Goal: Task Accomplishment & Management: Use online tool/utility

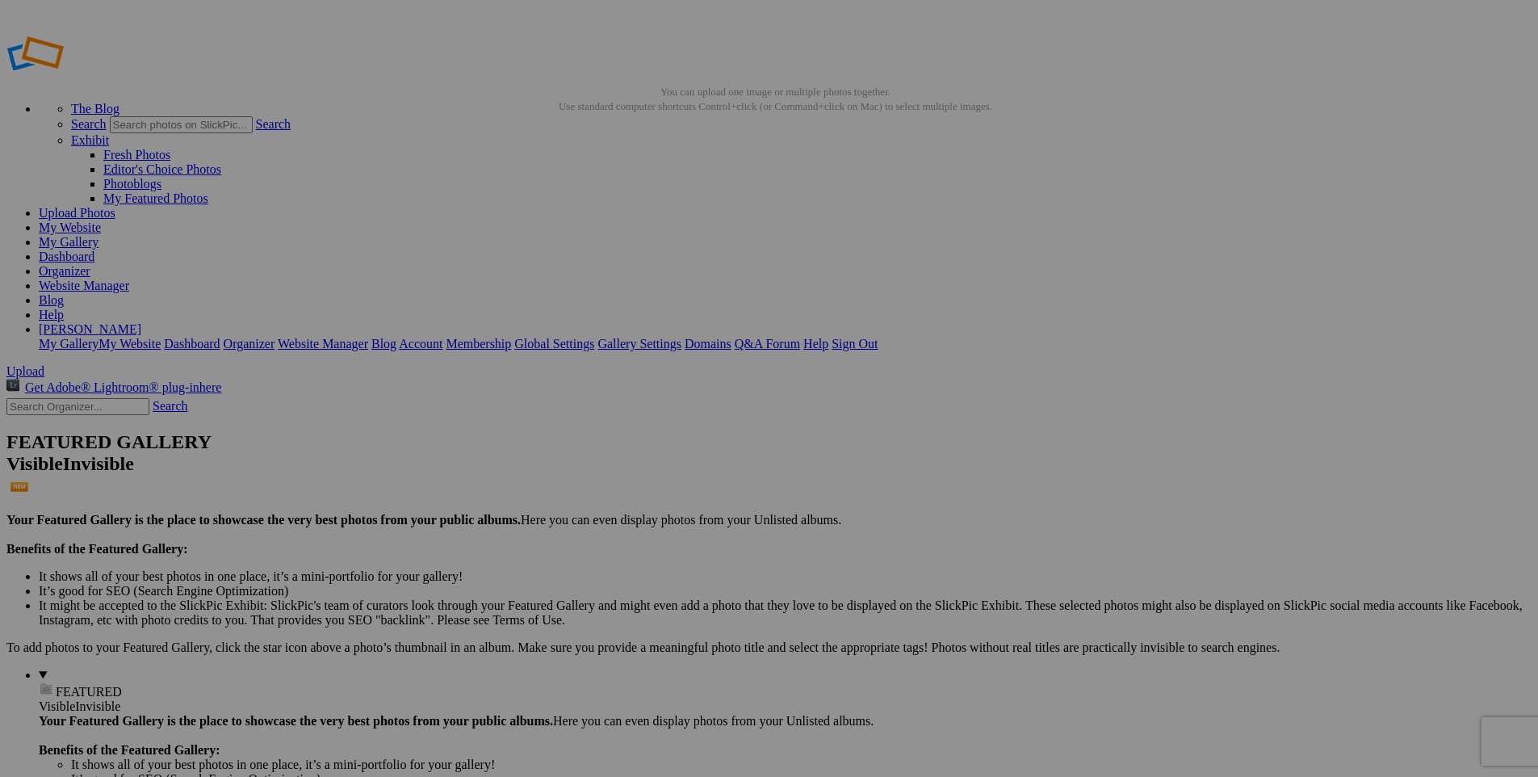
drag, startPoint x: 882, startPoint y: 430, endPoint x: 447, endPoint y: 225, distance: 481.1
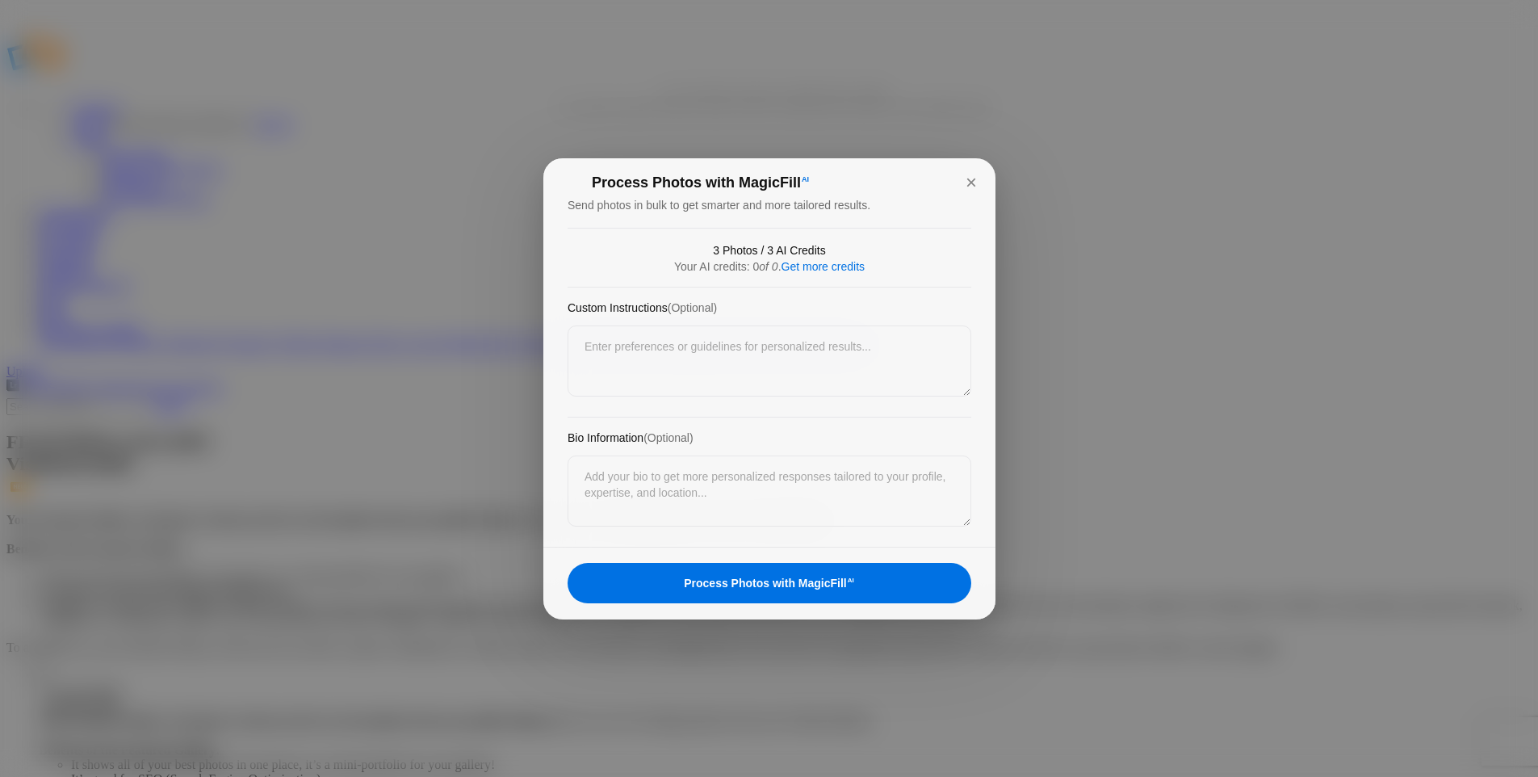
click at [811, 579] on div "Process Photos with MagicFill AI" at bounding box center [770, 583] width 404 height 40
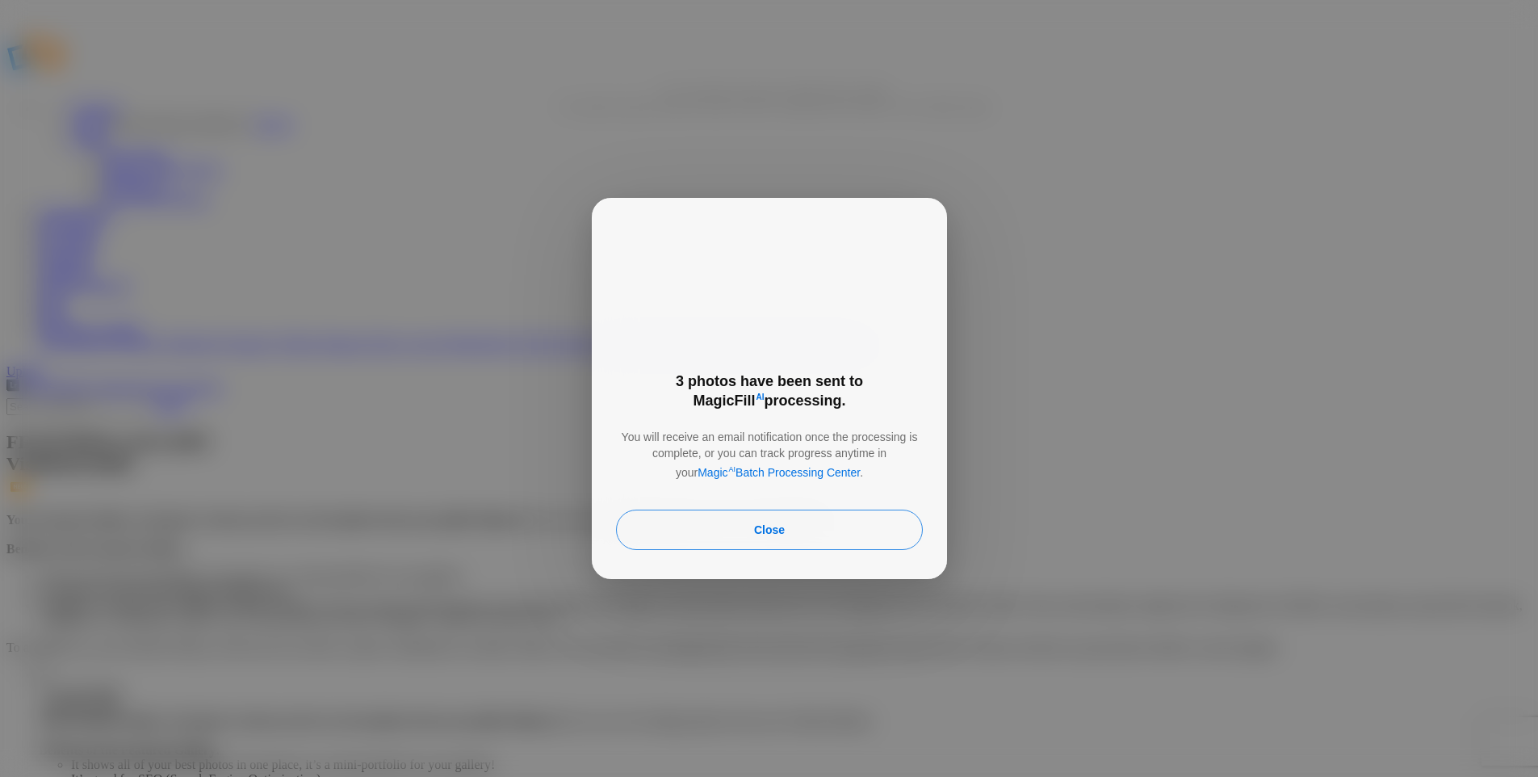
click at [793, 519] on div "Close" at bounding box center [769, 529] width 307 height 40
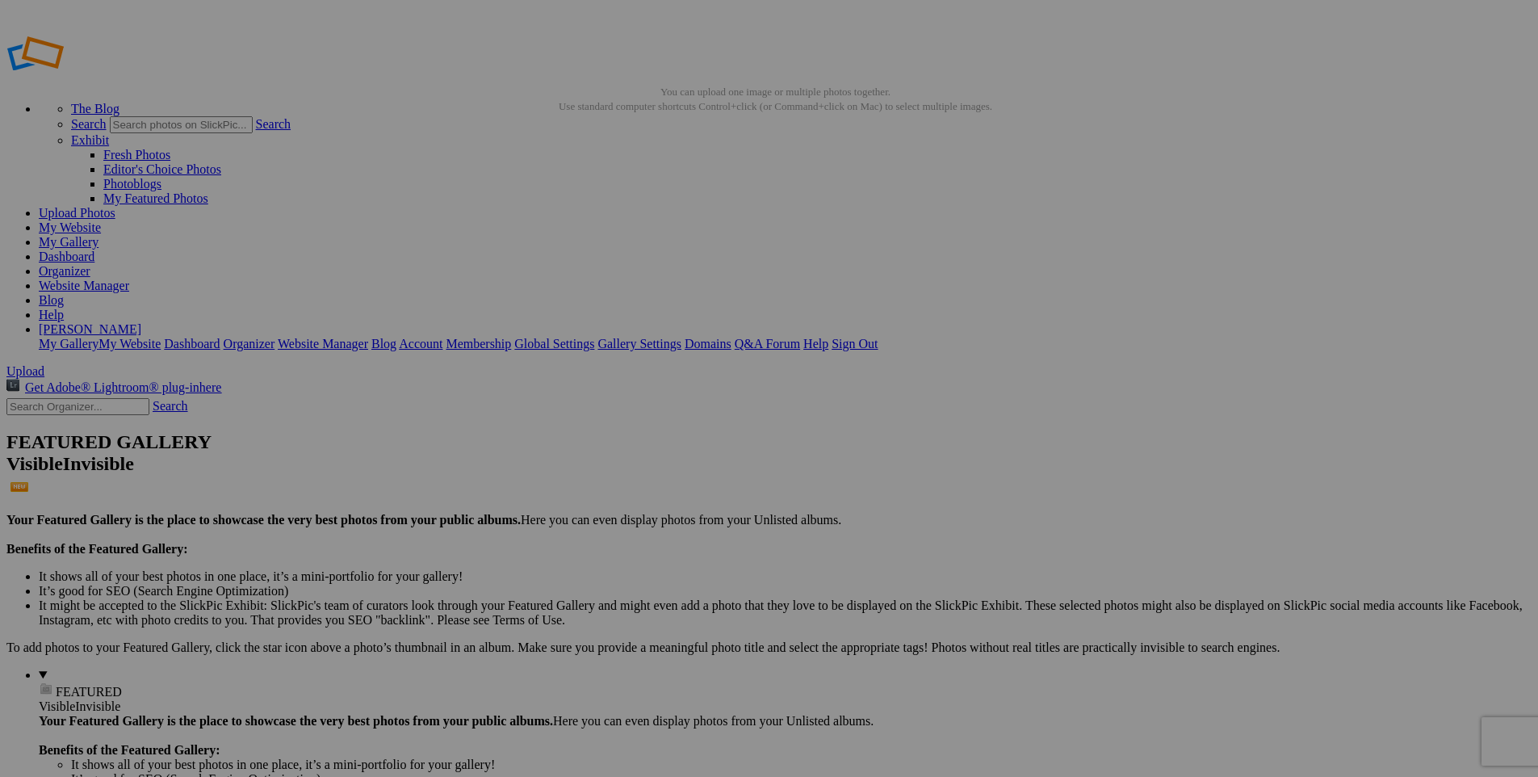
drag, startPoint x: 838, startPoint y: 413, endPoint x: 765, endPoint y: 297, distance: 136.9
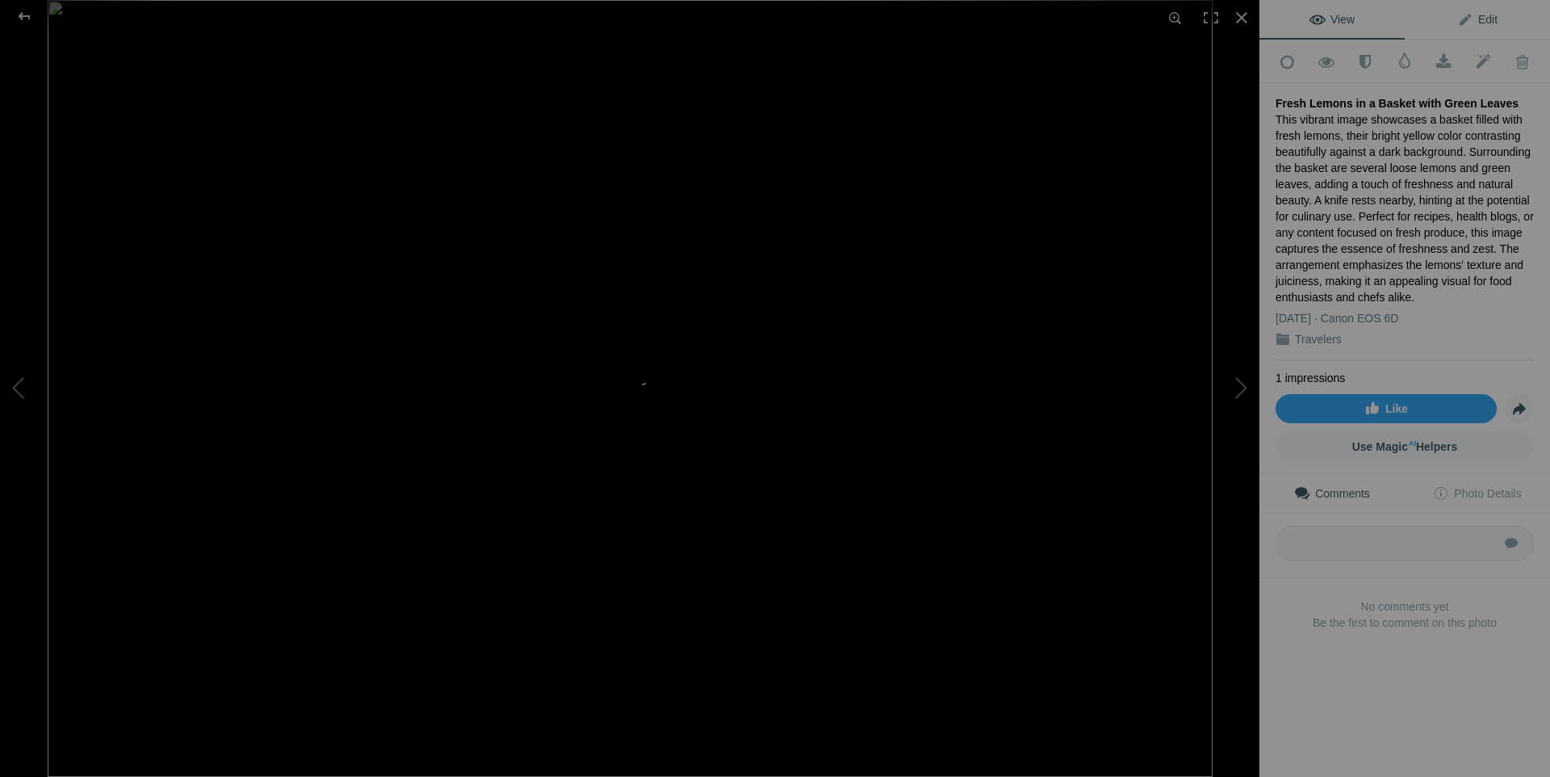
click at [1469, 20] on span "Edit" at bounding box center [1477, 19] width 40 height 13
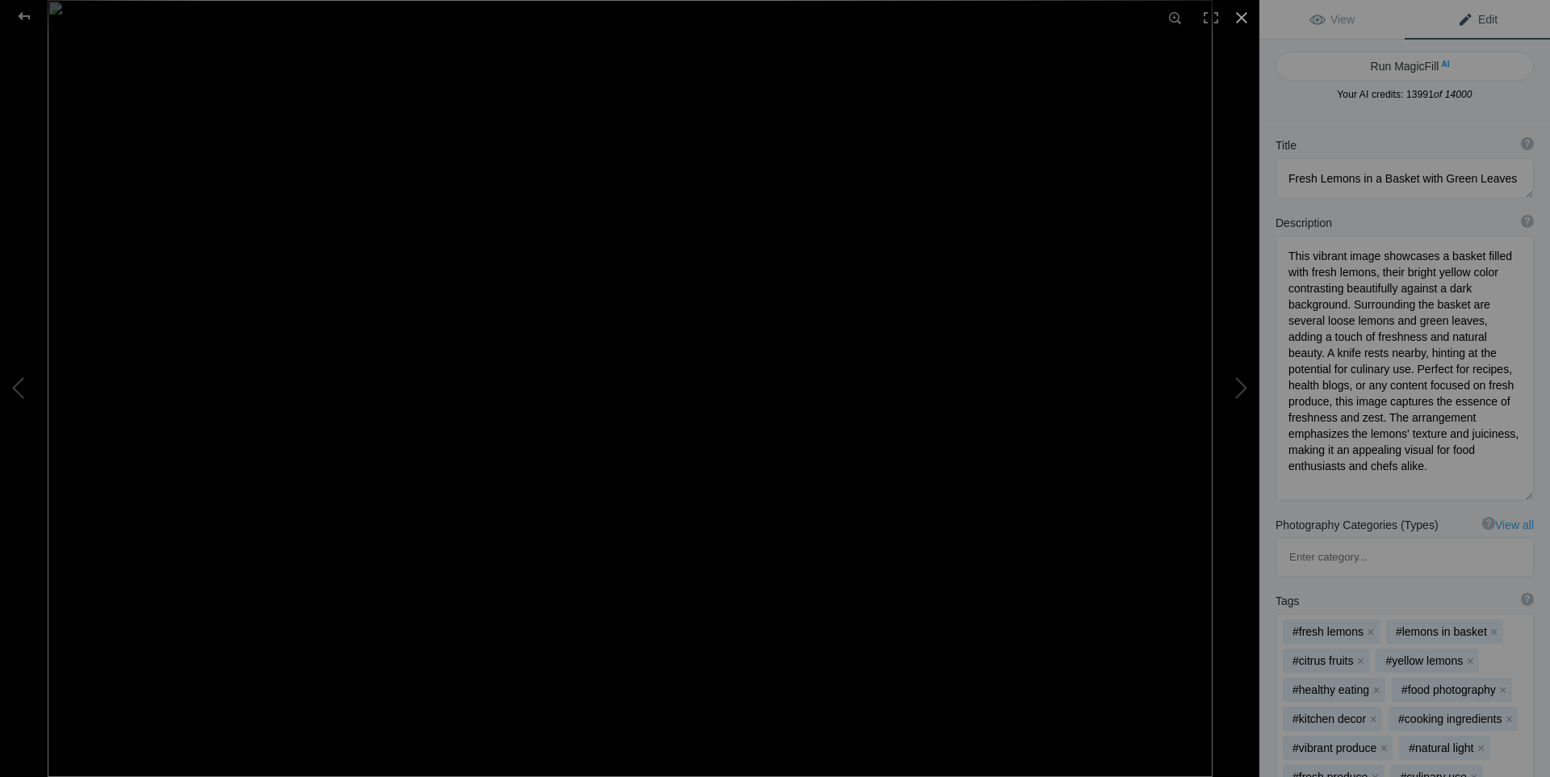
click at [1244, 17] on div at bounding box center [1242, 18] width 36 height 36
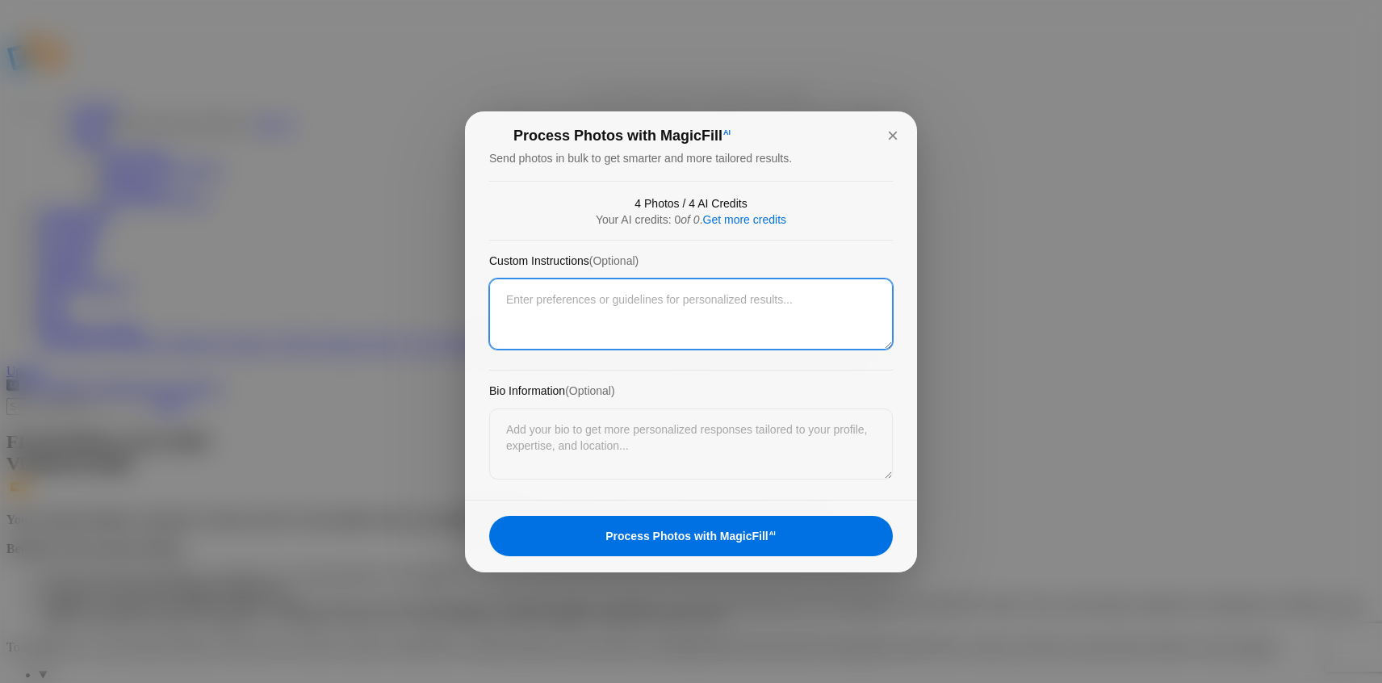
click at [660, 317] on textarea at bounding box center [691, 314] width 404 height 71
type textarea "Himalayan"
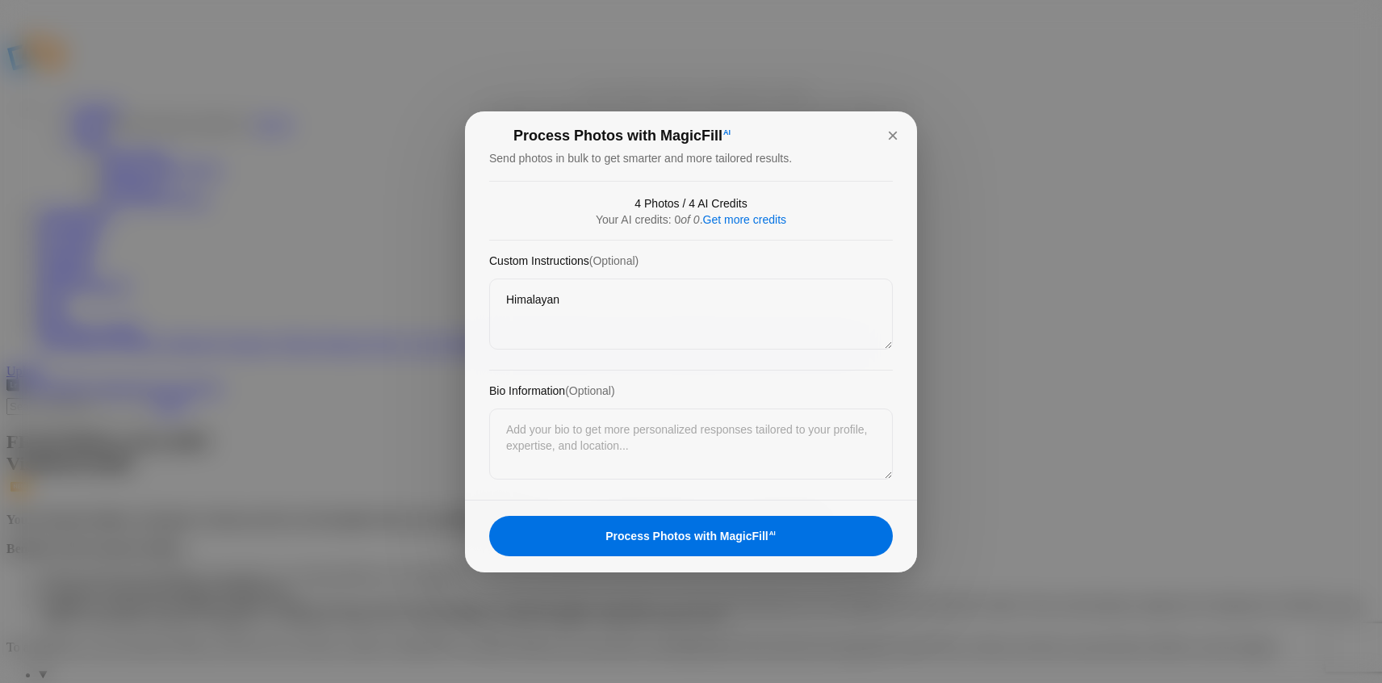
click at [721, 540] on div "Process Photos with MagicFill AI" at bounding box center [691, 536] width 404 height 40
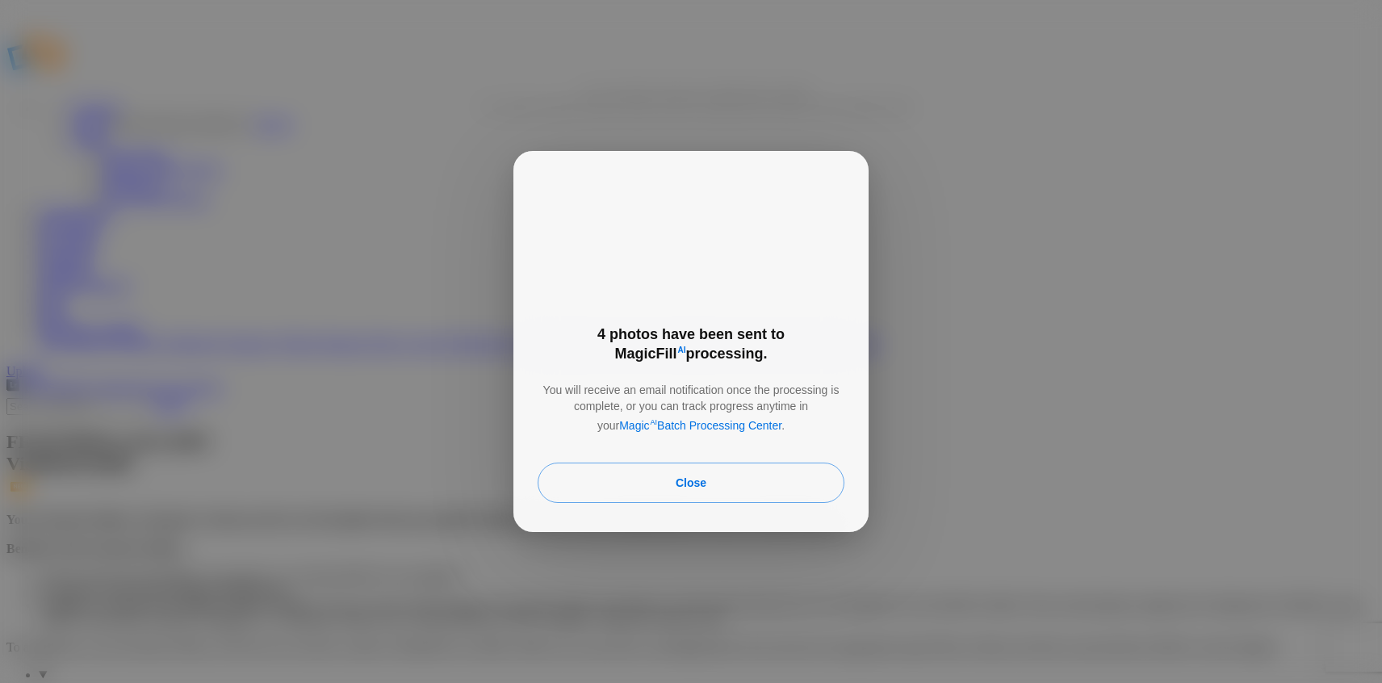
click at [708, 411] on p "You will receive an email notification once the processing is complete, or you …" at bounding box center [691, 404] width 355 height 58
click at [678, 413] on p "You will receive an email notification once the processing is complete, or you …" at bounding box center [691, 404] width 355 height 58
click at [639, 411] on p "You will receive an email notification once the processing is complete, or you …" at bounding box center [691, 404] width 355 height 58
click at [717, 415] on p "You will receive an email notification once the processing is complete, or you …" at bounding box center [691, 404] width 355 height 58
click at [702, 469] on div "Close" at bounding box center [691, 483] width 307 height 40
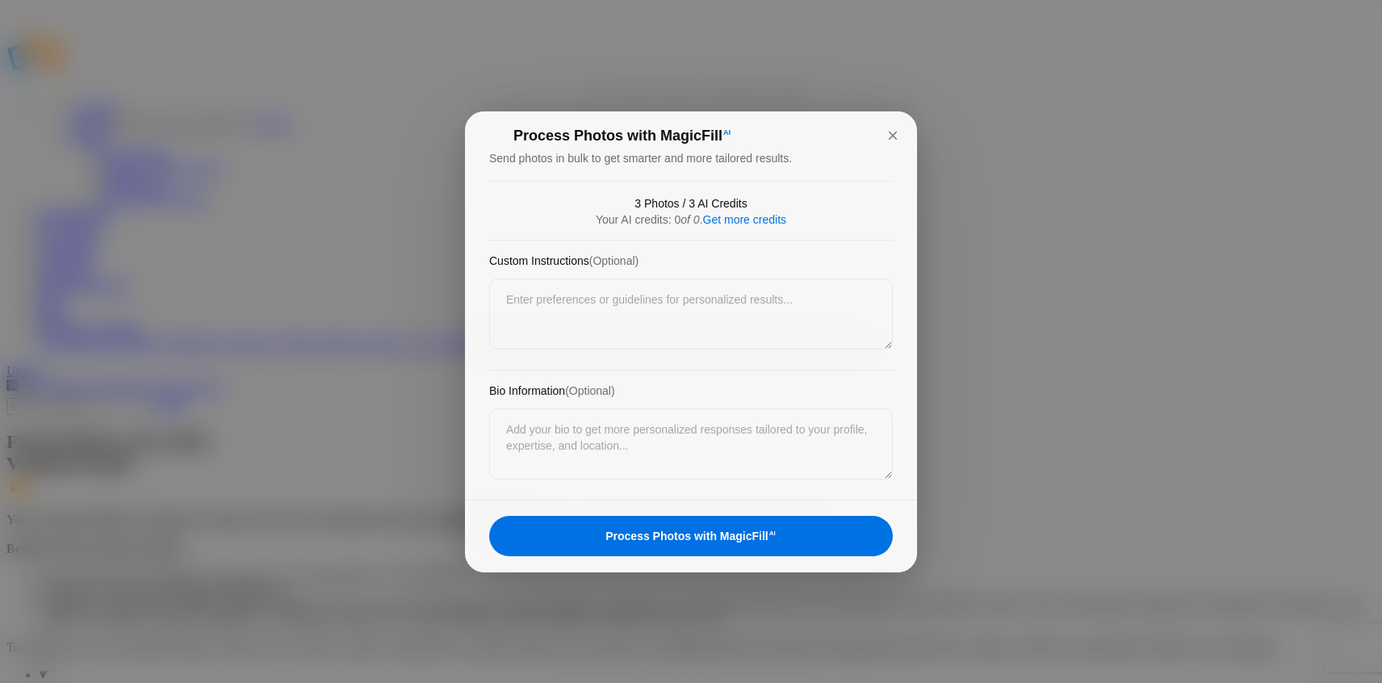
click at [719, 534] on div "Process Photos with MagicFill AI" at bounding box center [691, 536] width 404 height 40
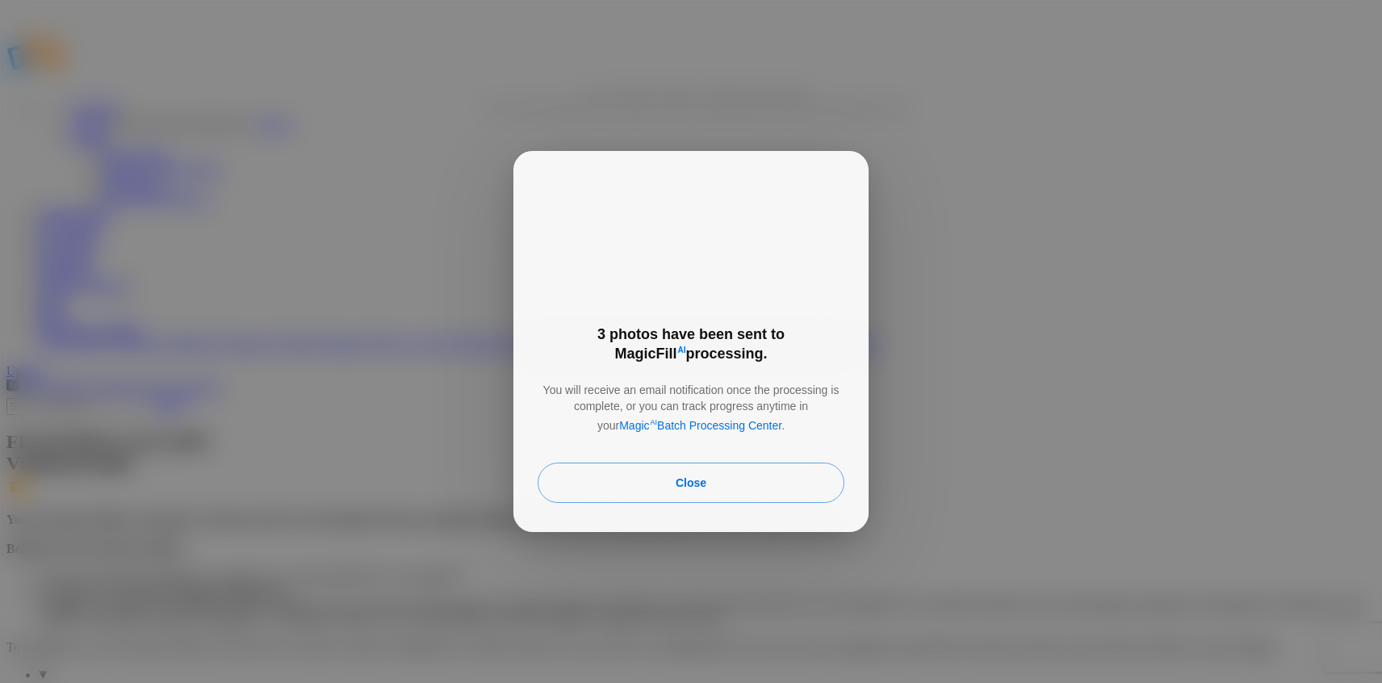
click at [670, 379] on p "You will receive an email notification once the processing is complete, or you …" at bounding box center [691, 404] width 355 height 58
click at [606, 375] on p "You will receive an email notification once the processing is complete, or you …" at bounding box center [691, 404] width 355 height 58
click at [715, 466] on div "Close" at bounding box center [691, 483] width 307 height 40
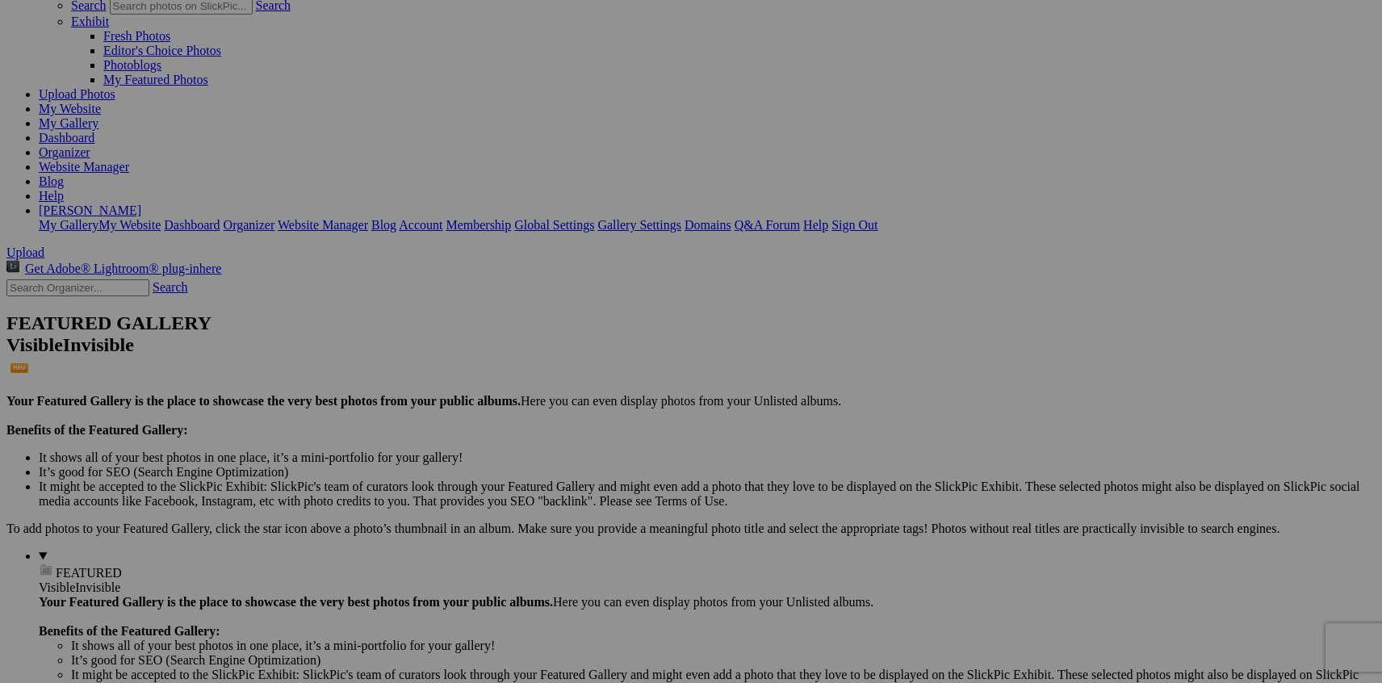
scroll to position [383, 0]
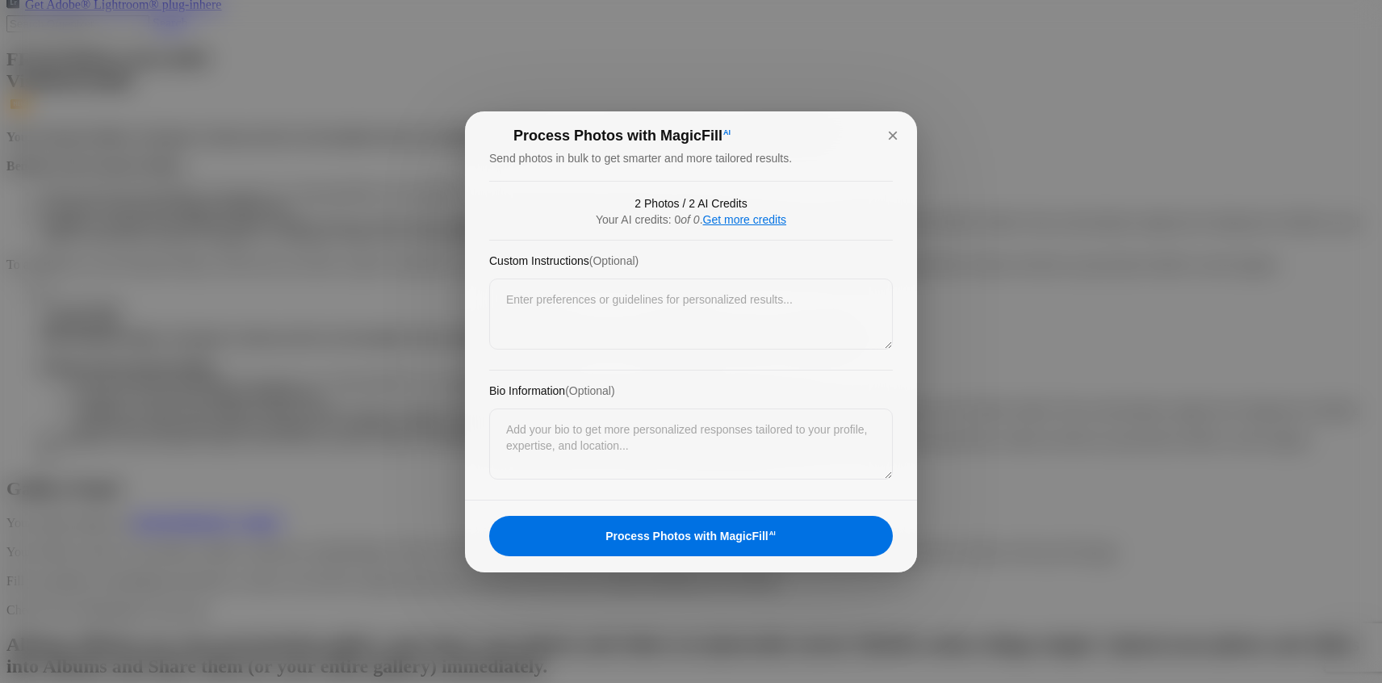
click at [716, 222] on link "Get more credits" at bounding box center [744, 219] width 83 height 13
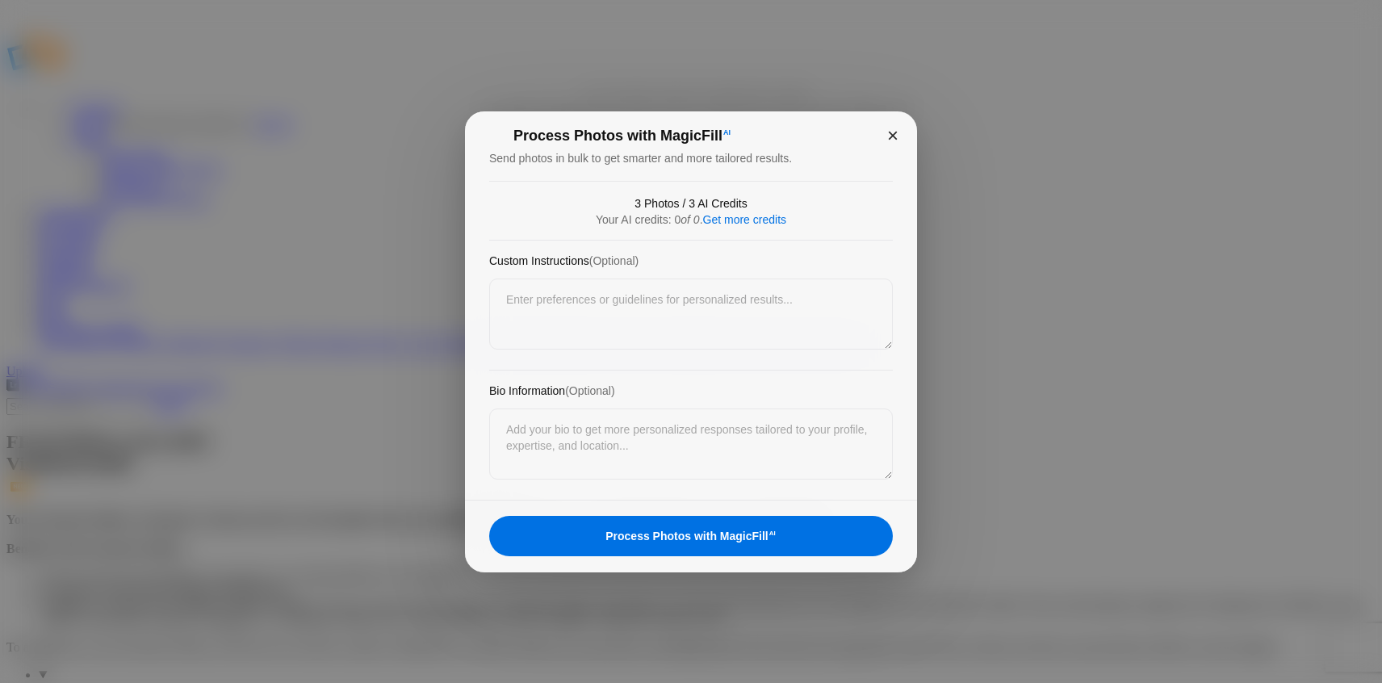
click at [893, 136] on div "×" at bounding box center [893, 135] width 48 height 48
